Goal: Task Accomplishment & Management: Complete application form

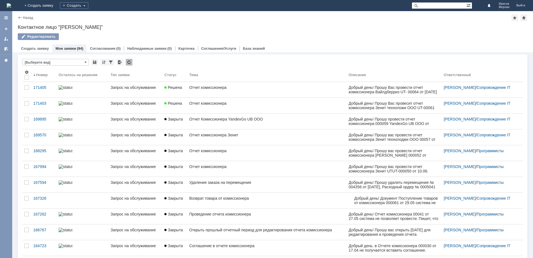
click at [37, 52] on div "Связанные объекты * [Выберите вид] Результаты поиска: Изменить Сбросить Сортиро…" at bounding box center [272, 231] width 509 height 359
click at [31, 47] on link "Создать заявку" at bounding box center [35, 48] width 28 height 4
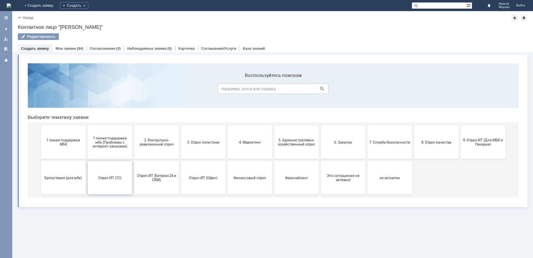
click at [102, 176] on span "Отдел ИТ (1С)" at bounding box center [109, 177] width 41 height 4
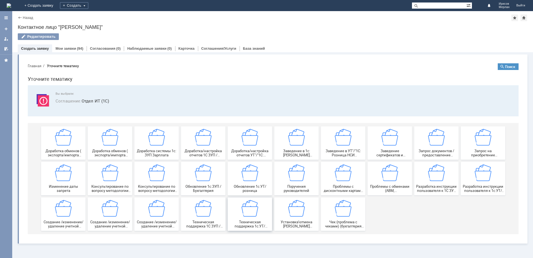
click at [239, 216] on div "Техническая поддержка 1с:УТ/розница" at bounding box center [249, 214] width 41 height 28
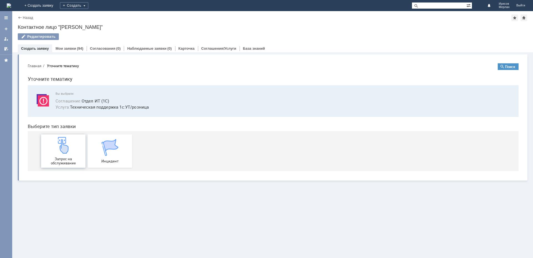
click at [75, 148] on div "Запрос на обслуживание" at bounding box center [63, 151] width 41 height 28
click at [71, 49] on link "Мои заявки" at bounding box center [65, 48] width 21 height 4
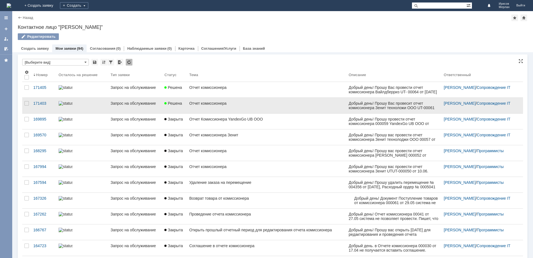
click at [140, 104] on div "Запрос на обслуживание" at bounding box center [134, 103] width 49 height 4
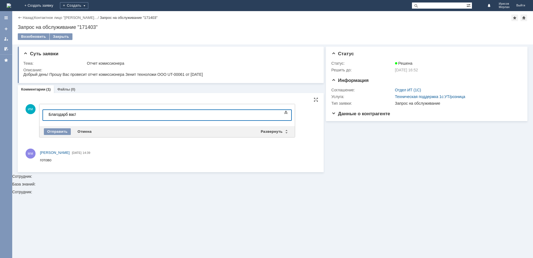
click at [68, 115] on div "Благодарб вас!" at bounding box center [88, 114] width 79 height 4
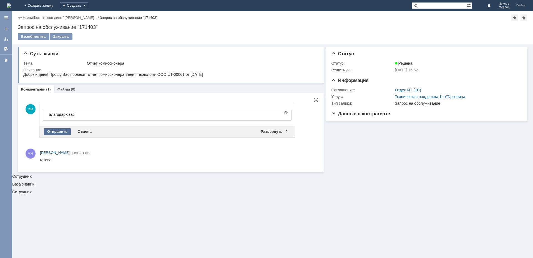
click at [48, 131] on div "Отправить" at bounding box center [57, 131] width 27 height 7
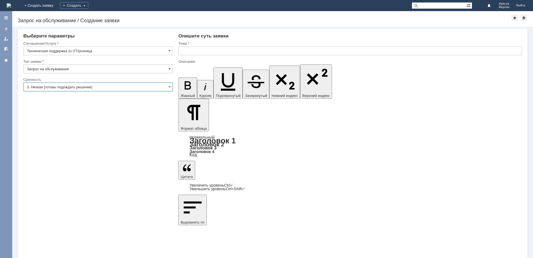
click at [47, 85] on input "3. Низкая (готовы подождать решение)" at bounding box center [98, 86] width 150 height 9
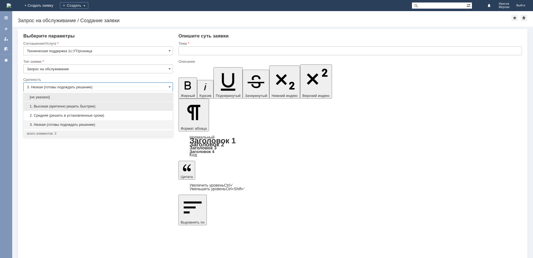
click at [41, 108] on span "1. Высокая (критично решить быстрее)" at bounding box center [98, 106] width 142 height 4
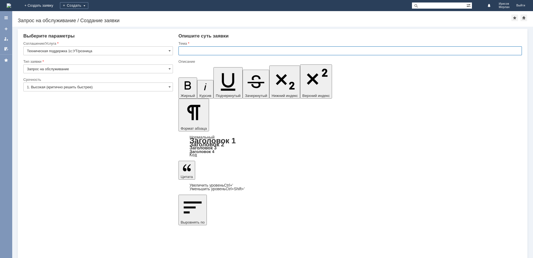
type input "1. Высокая (критично решить быстрее)"
click at [218, 54] on input "text" at bounding box center [349, 50] width 343 height 9
drag, startPoint x: 220, startPoint y: 50, endPoint x: 133, endPoint y: 41, distance: 87.3
type input "Отчет комиссионера"
